Goal: Task Accomplishment & Management: Use online tool/utility

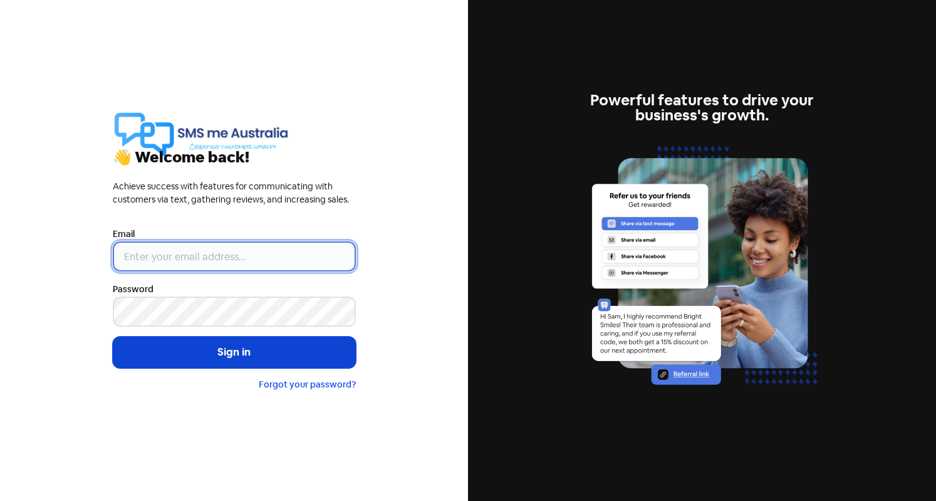
type input "[EMAIL_ADDRESS][DOMAIN_NAME]"
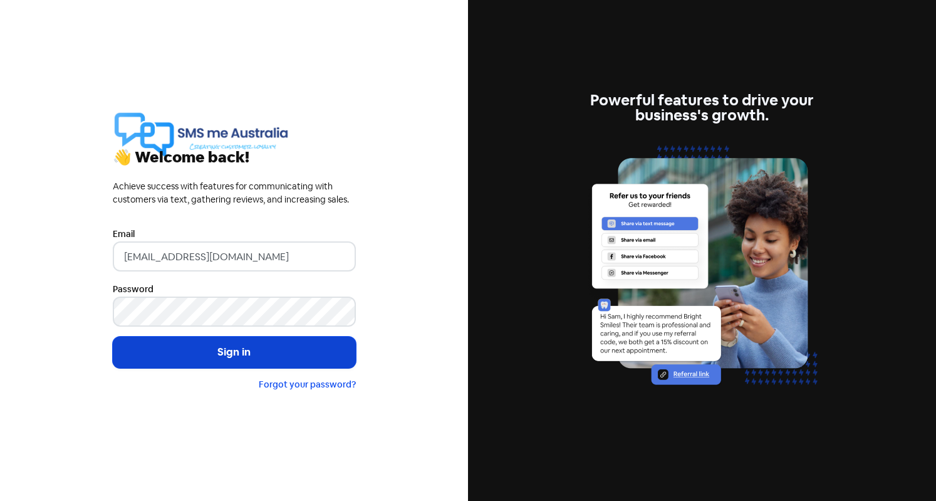
click at [206, 358] on button "Sign in" at bounding box center [234, 352] width 243 height 31
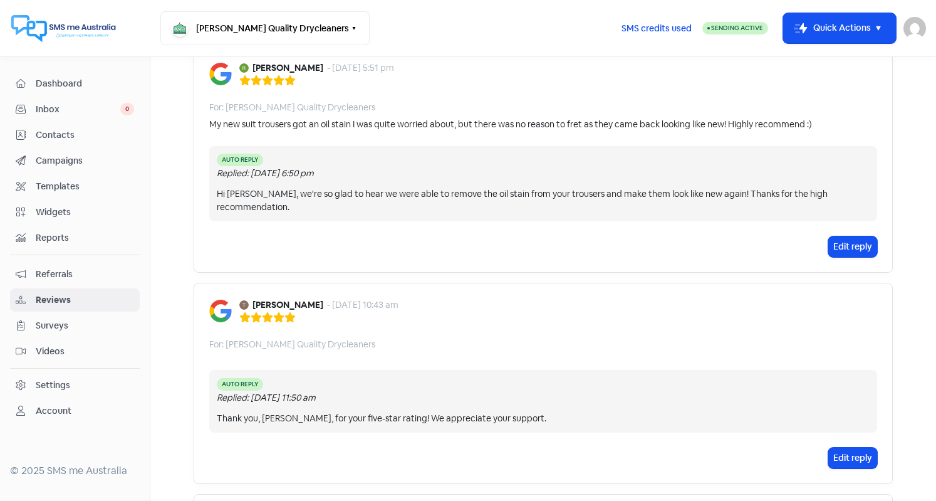
scroll to position [106, 0]
click at [58, 184] on span "Templates" at bounding box center [85, 186] width 98 height 13
